Goal: Task Accomplishment & Management: Use online tool/utility

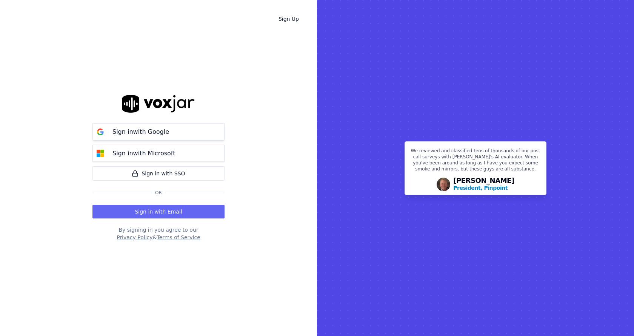
click at [194, 138] on button "Sign in with Google" at bounding box center [159, 131] width 132 height 17
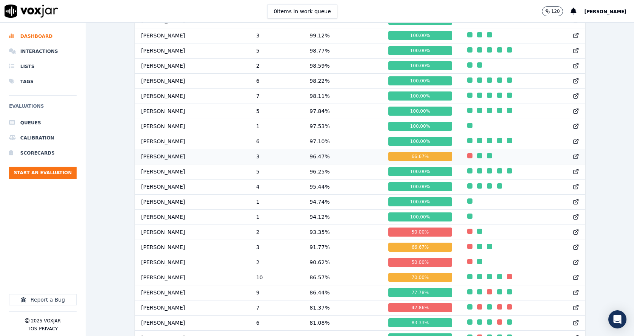
scroll to position [511, 0]
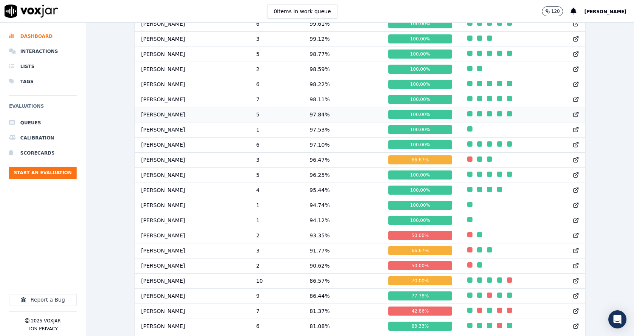
click at [172, 120] on td "William Sharma" at bounding box center [192, 114] width 115 height 15
click at [168, 167] on td "Marcus Kunwar" at bounding box center [192, 159] width 115 height 15
click at [178, 192] on td "[PERSON_NAME]" at bounding box center [192, 189] width 115 height 15
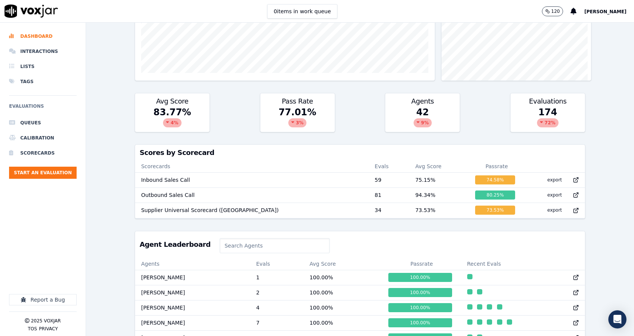
scroll to position [189, 0]
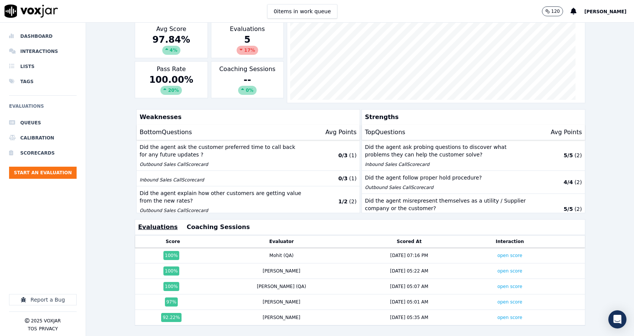
scroll to position [168, 0]
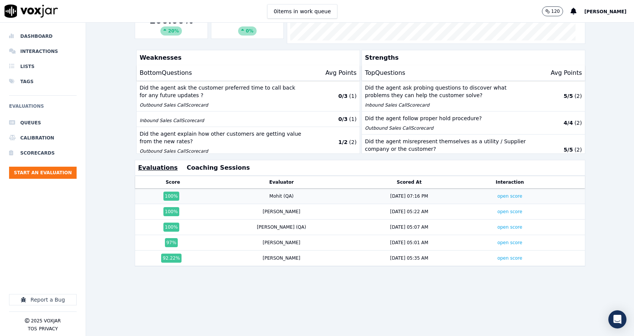
click at [480, 188] on td "open score" at bounding box center [510, 195] width 88 height 15
click at [498, 193] on link "open score" at bounding box center [510, 195] width 25 height 5
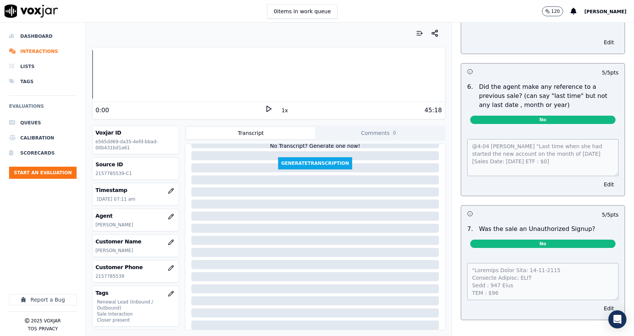
scroll to position [1892, 0]
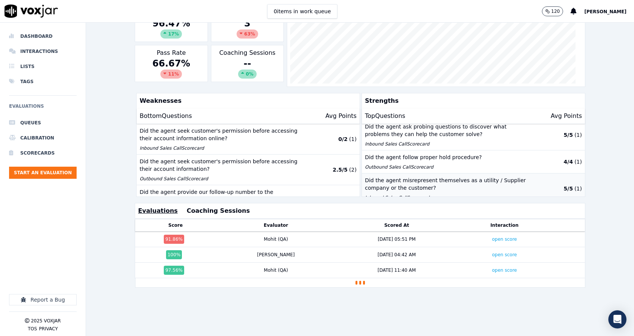
scroll to position [76, 0]
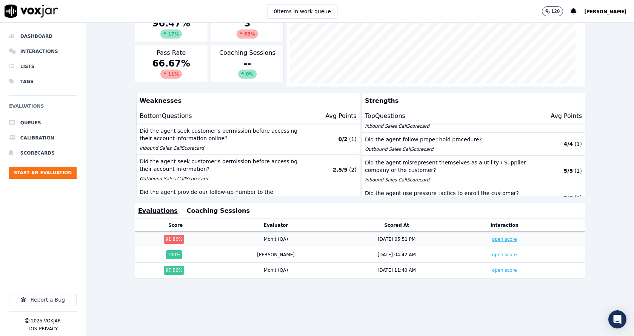
click at [492, 239] on link "open score" at bounding box center [504, 238] width 25 height 5
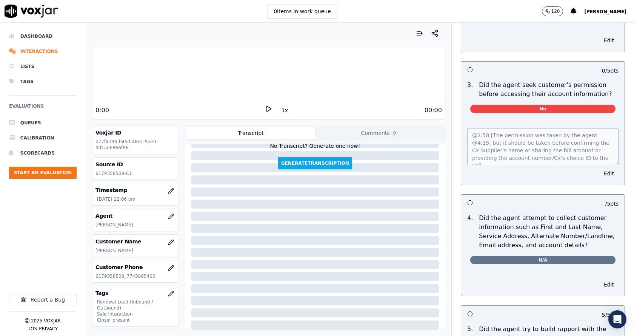
scroll to position [567, 0]
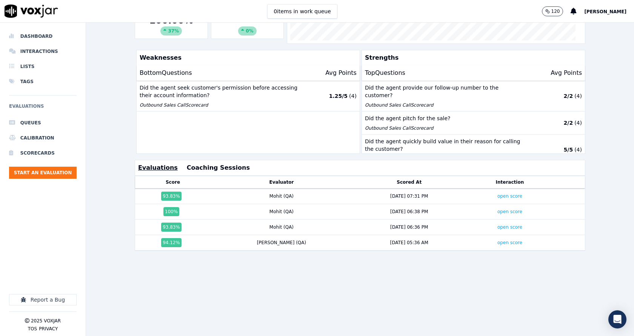
scroll to position [168, 0]
